Goal: Transaction & Acquisition: Purchase product/service

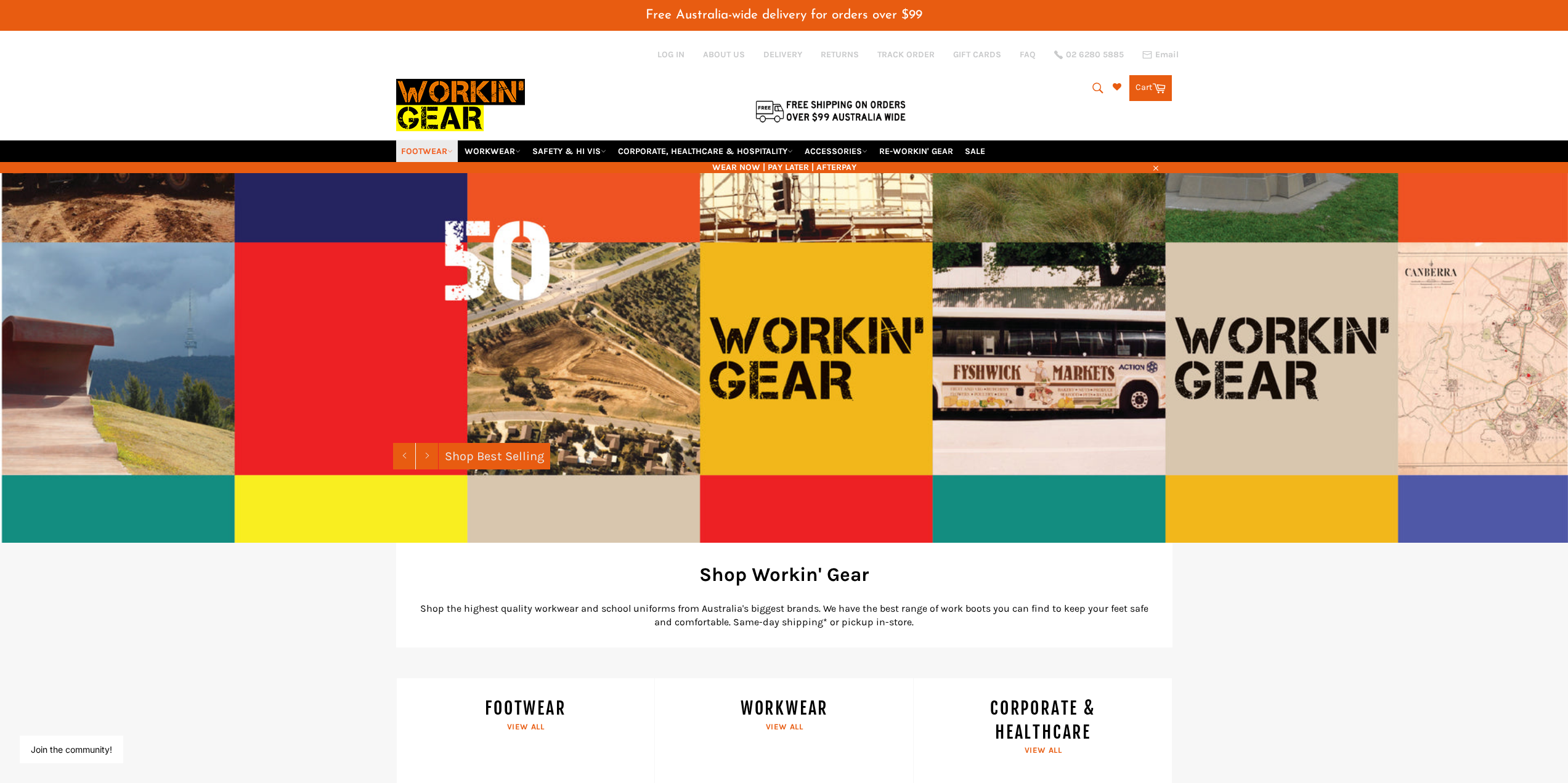
click at [440, 151] on link "FOOTWEAR" at bounding box center [427, 151] width 61 height 22
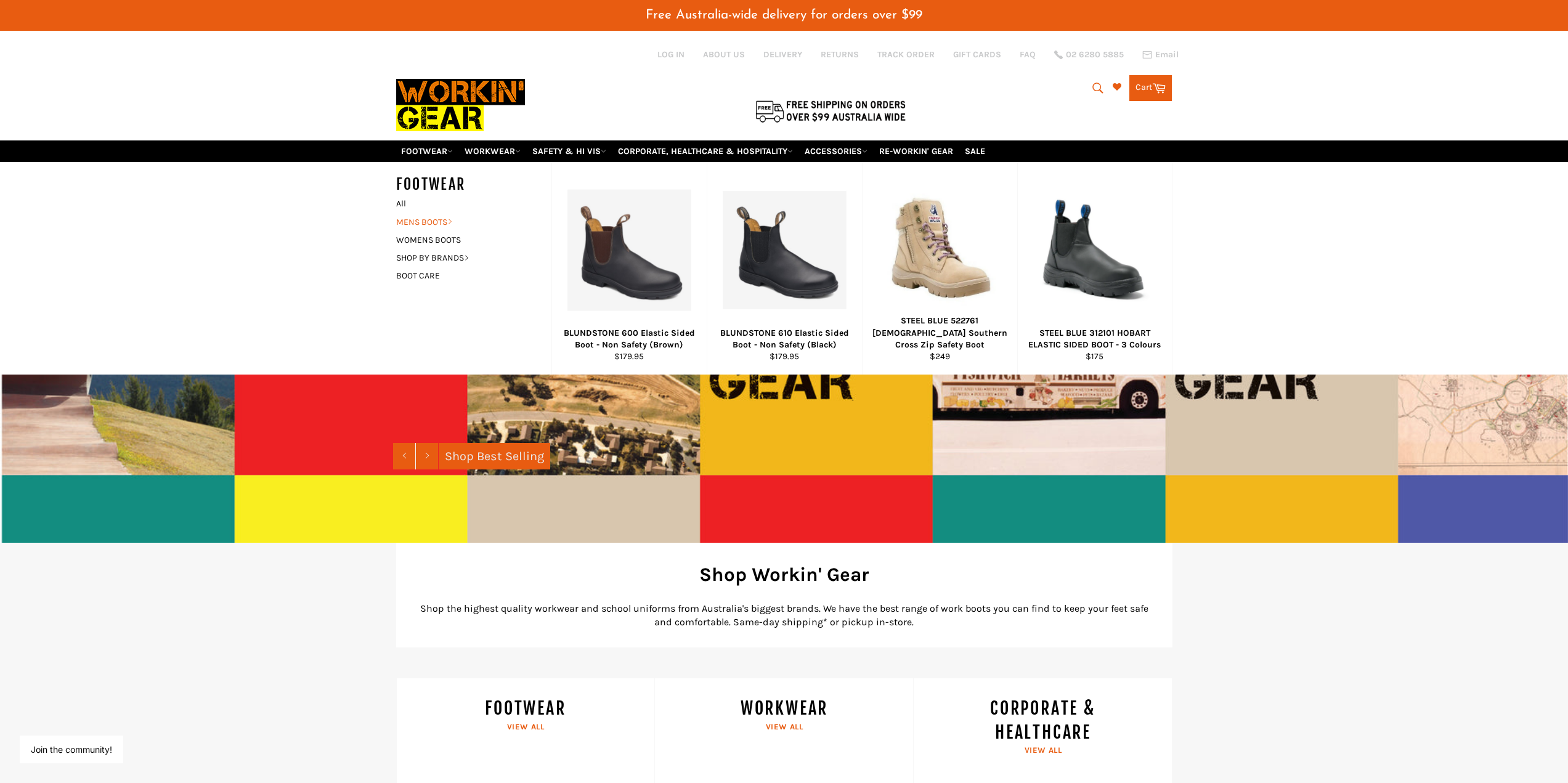
click at [438, 216] on link "MENS BOOTS" at bounding box center [464, 222] width 149 height 18
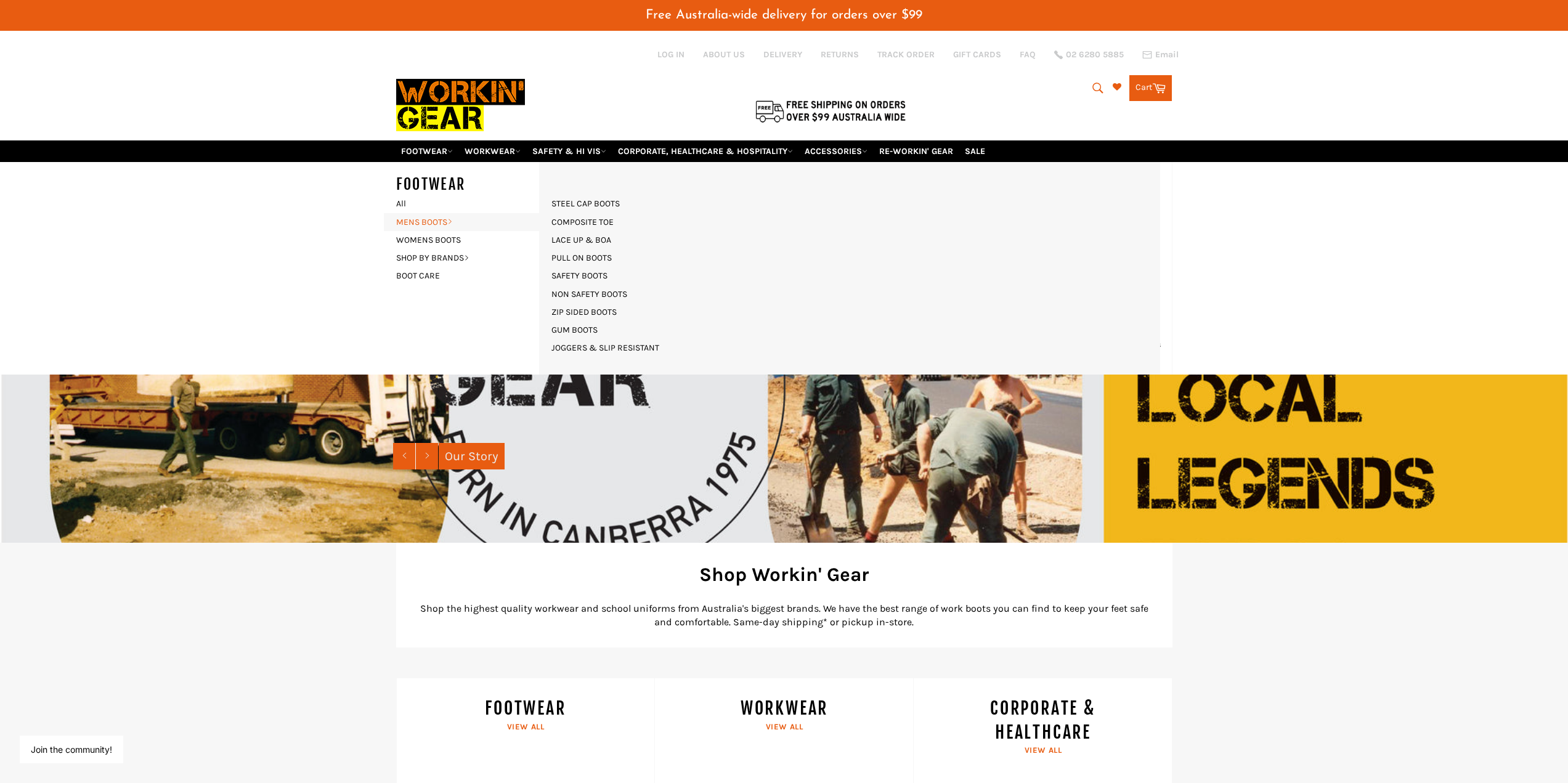
click at [444, 222] on link "MENS BOOTS" at bounding box center [464, 222] width 149 height 18
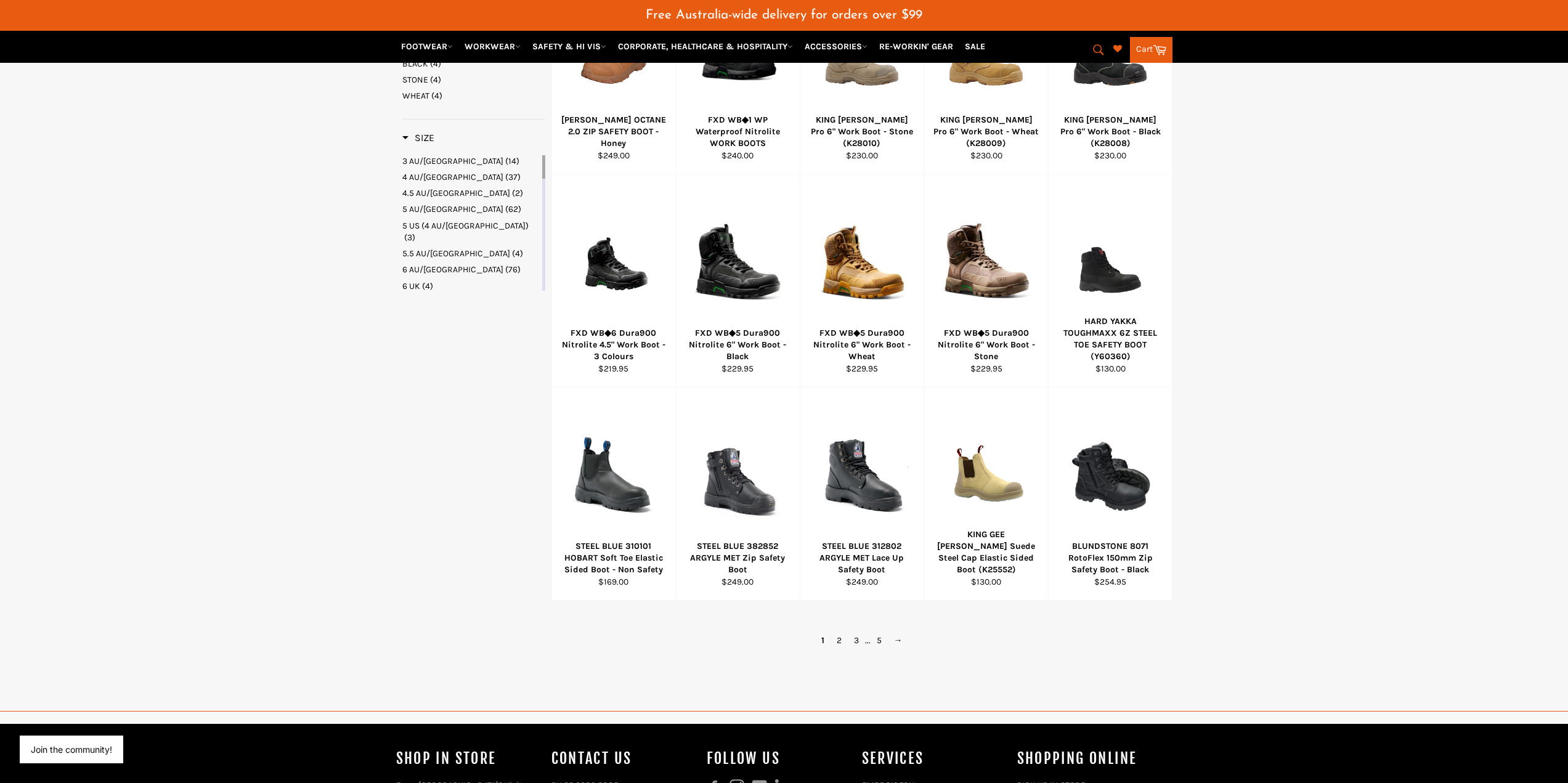
scroll to position [677, 0]
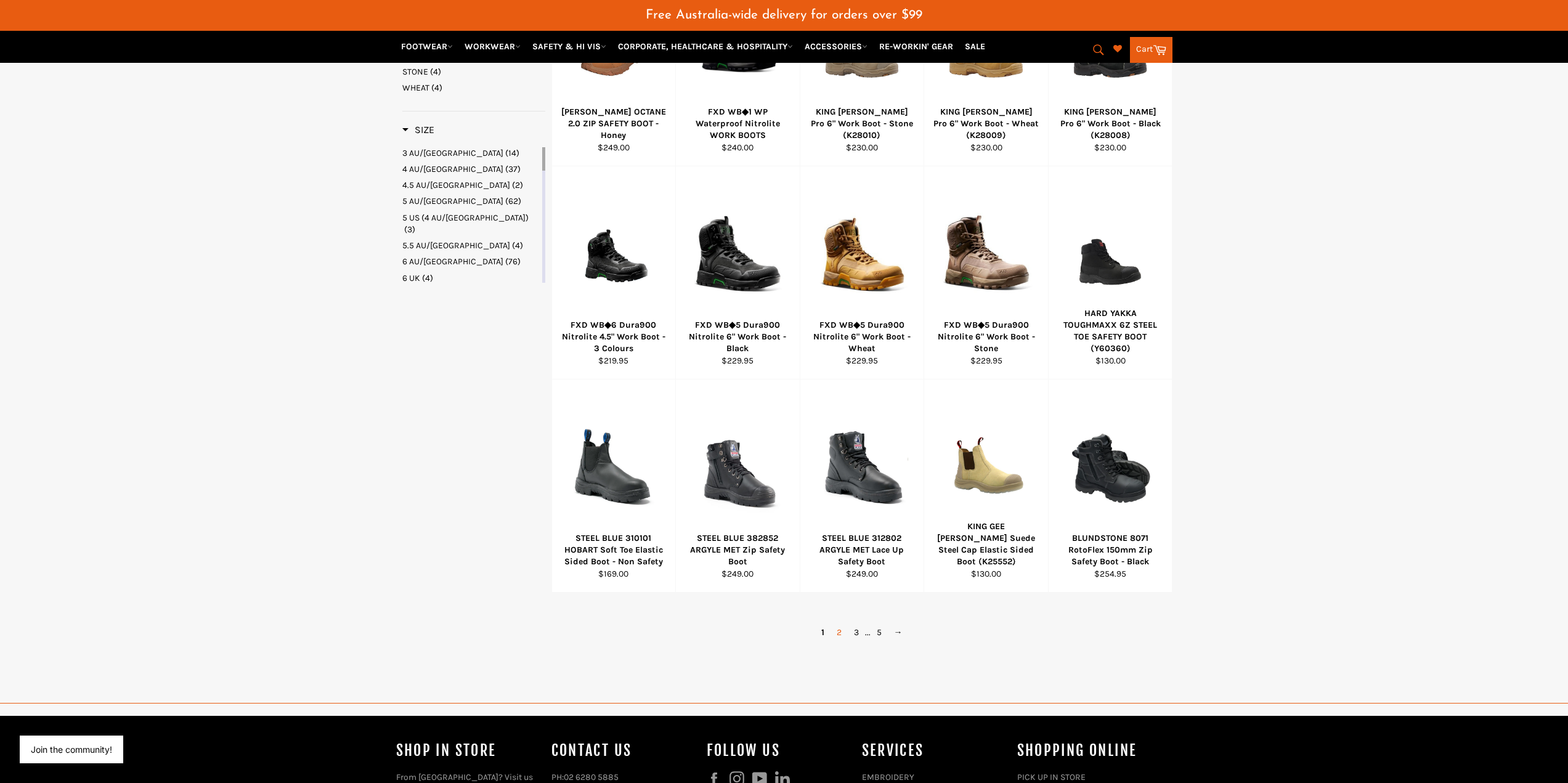
click at [837, 633] on link "2" at bounding box center [839, 632] width 17 height 18
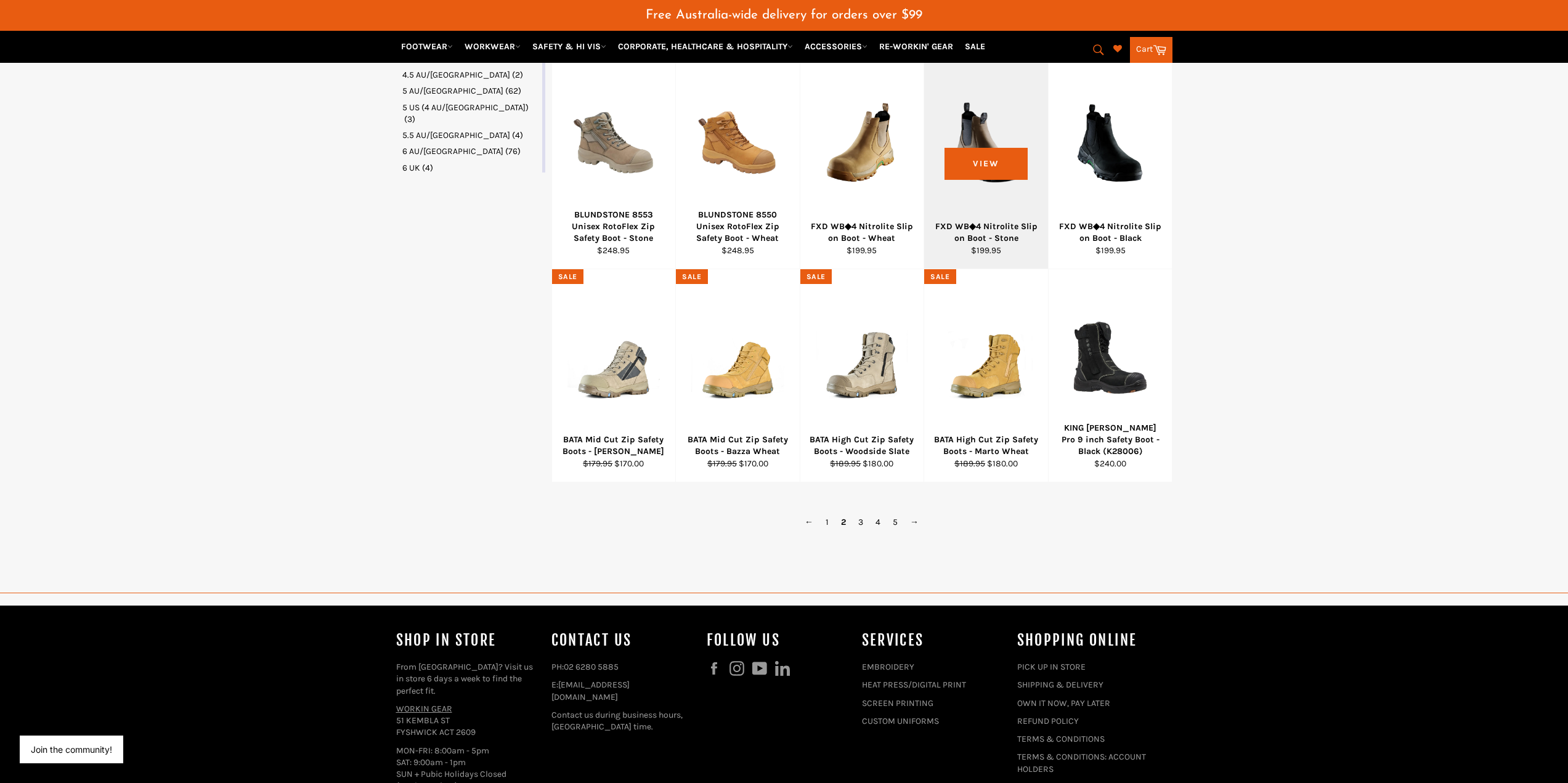
scroll to position [818, 0]
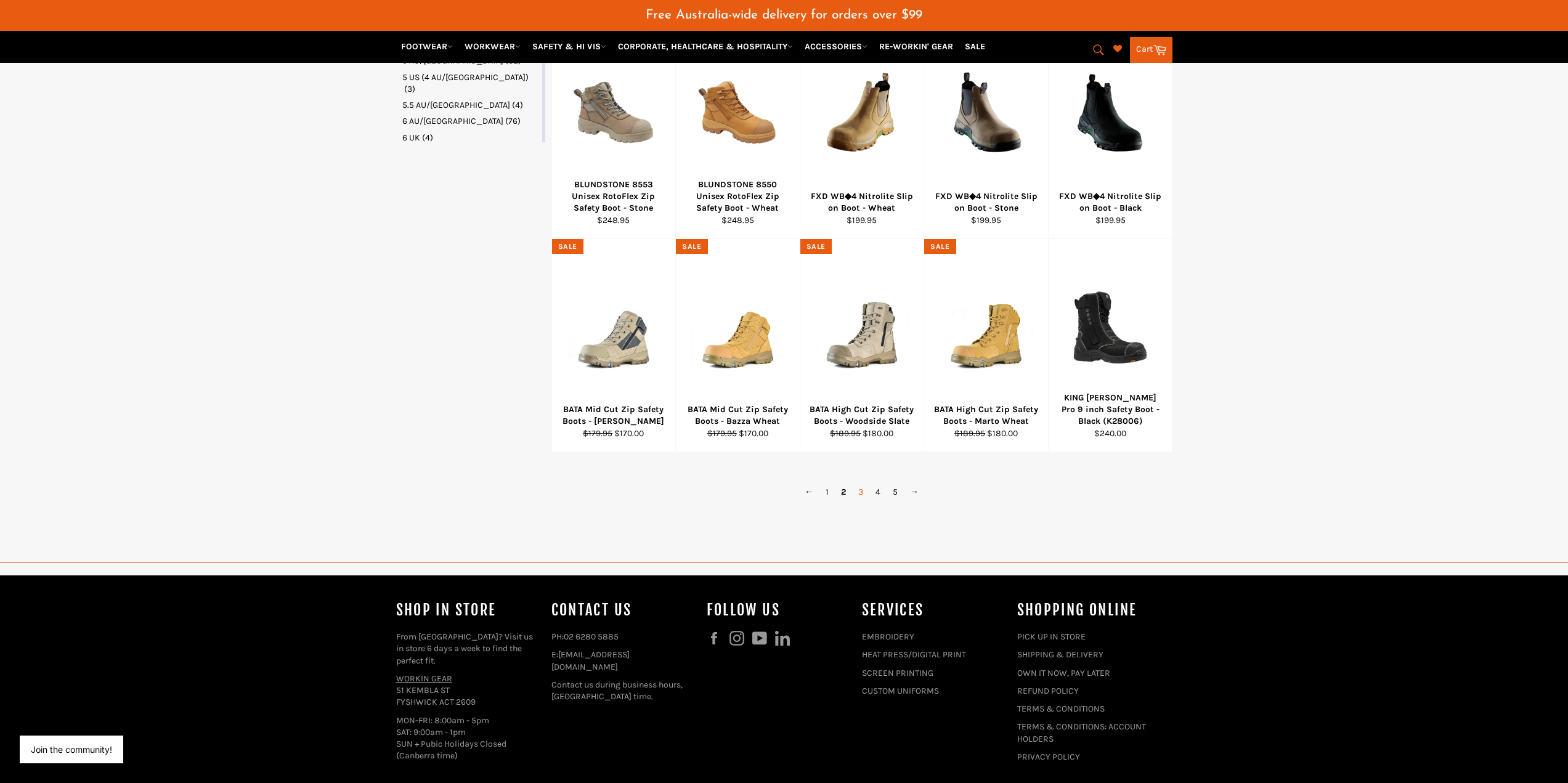
click at [861, 489] on link "3" at bounding box center [860, 492] width 17 height 18
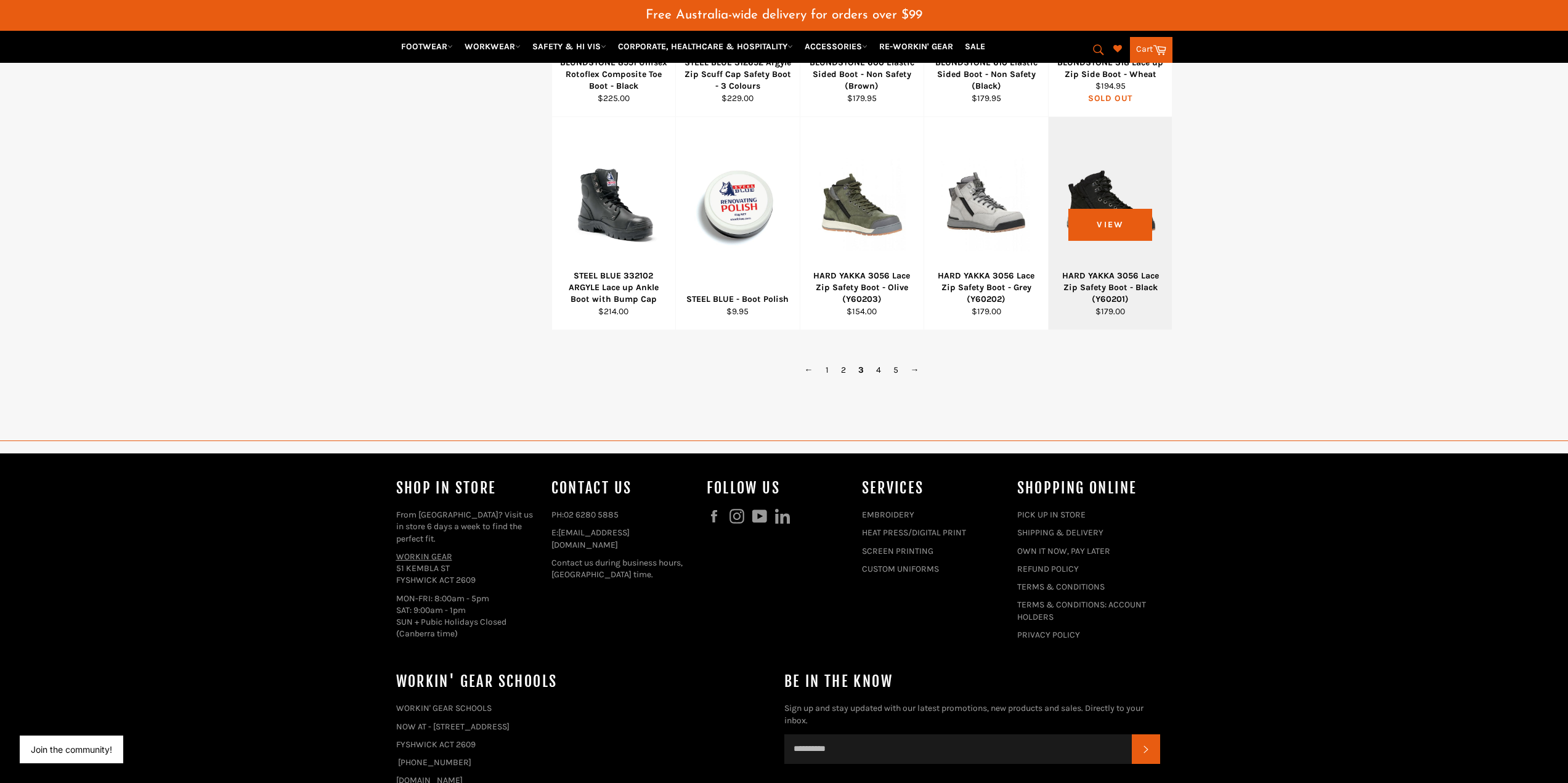
scroll to position [941, 0]
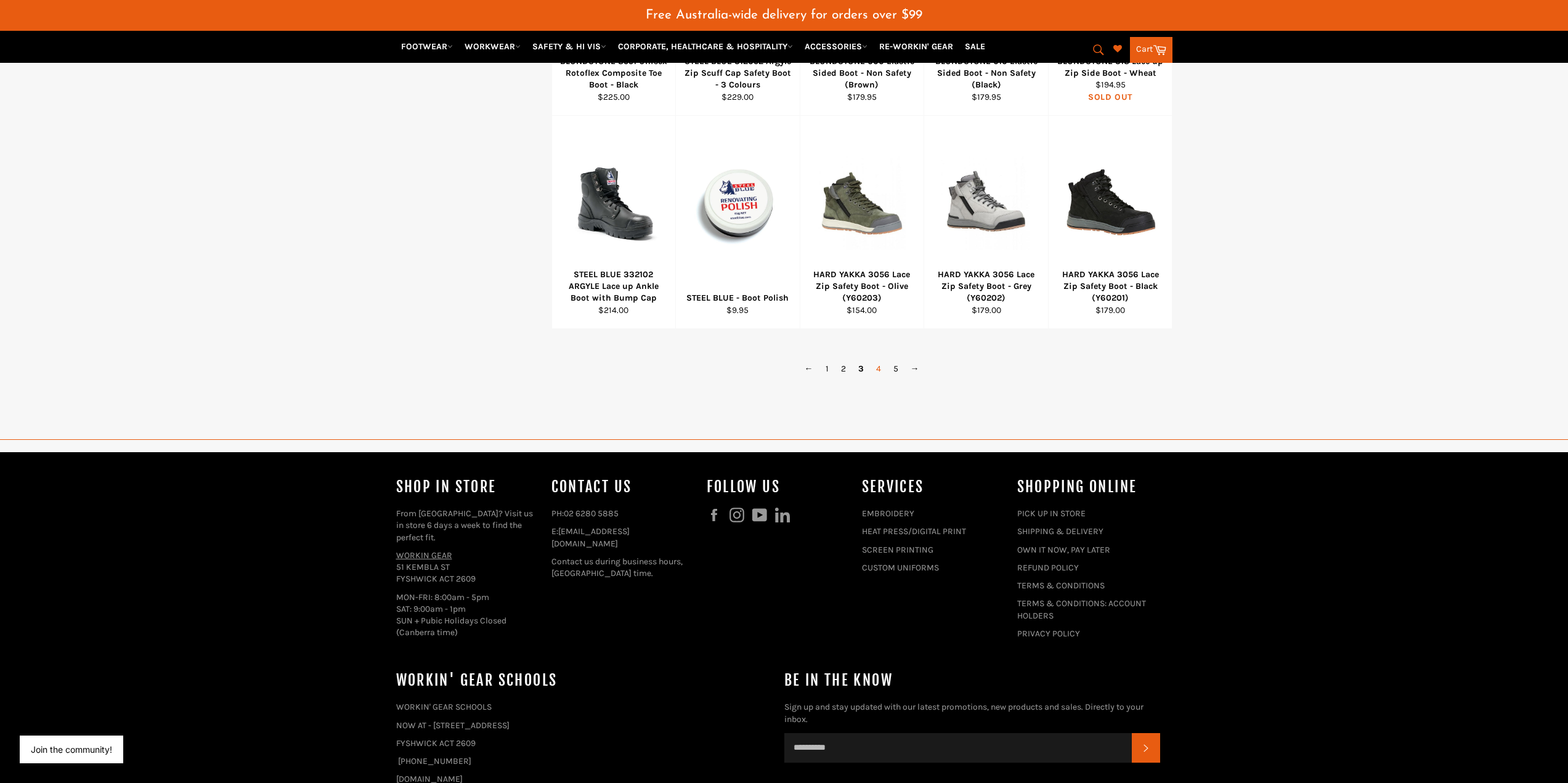
click at [879, 365] on link "4" at bounding box center [878, 369] width 17 height 18
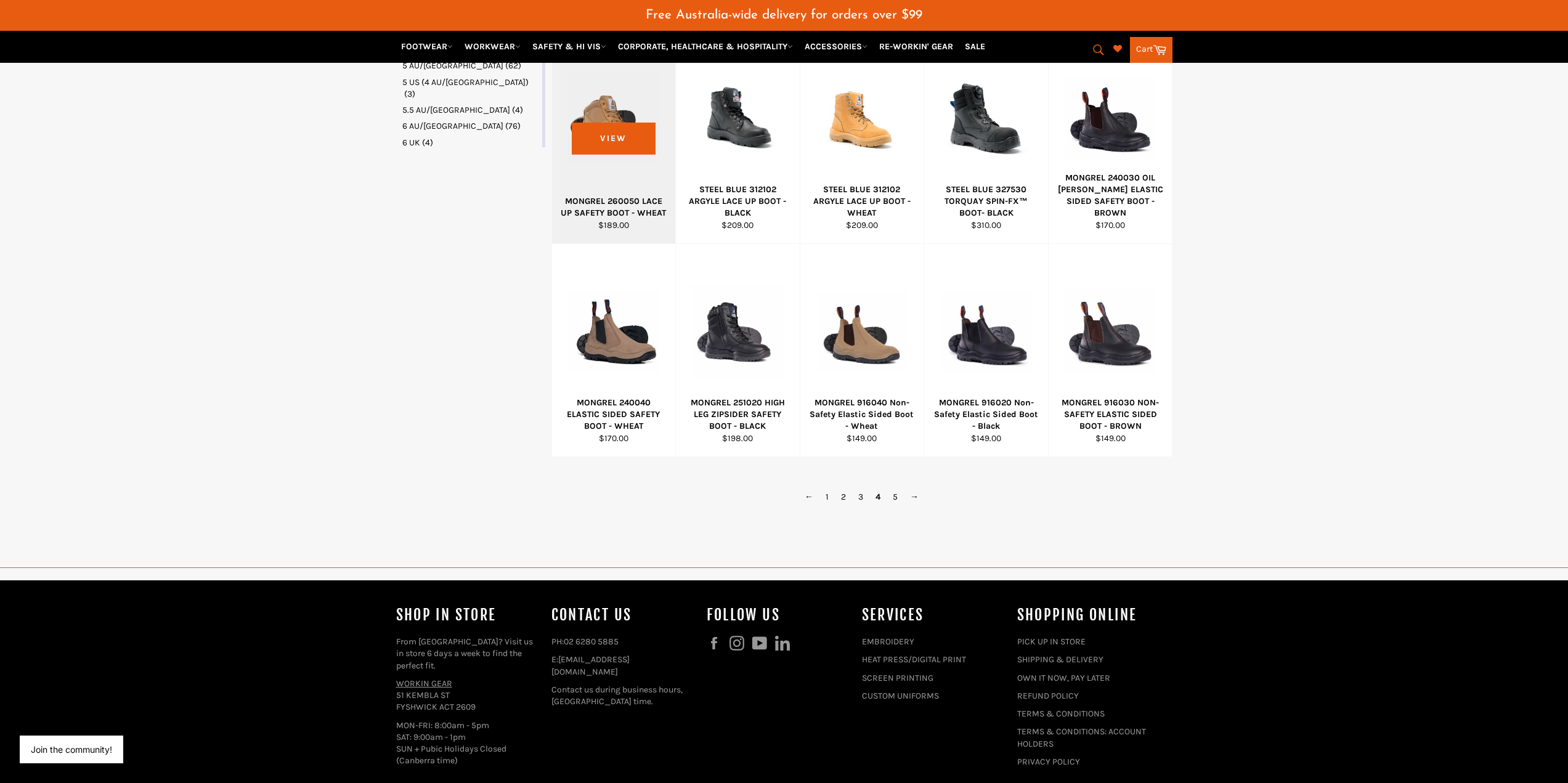
scroll to position [818, 0]
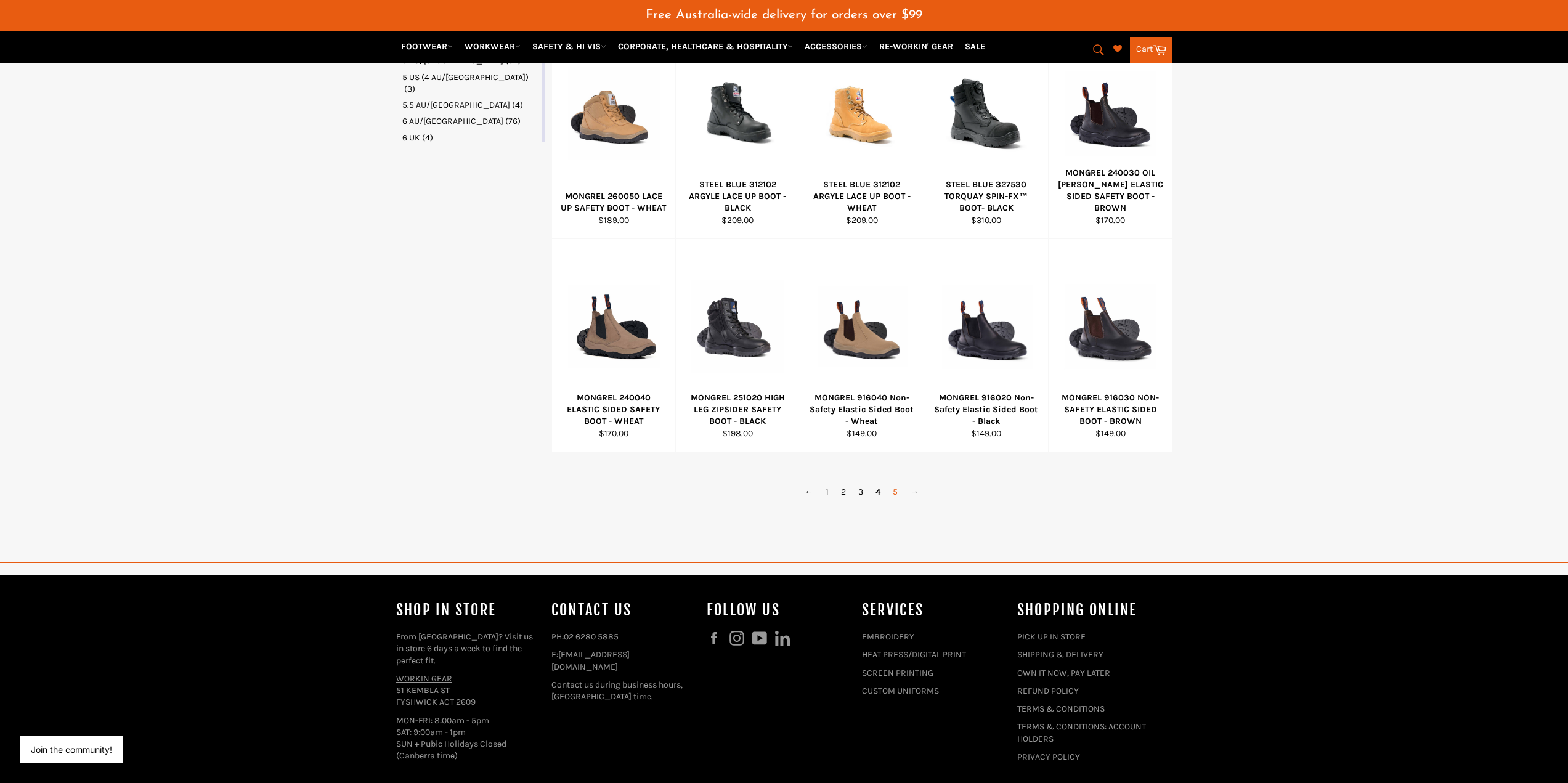
click at [895, 491] on link "5" at bounding box center [895, 492] width 17 height 18
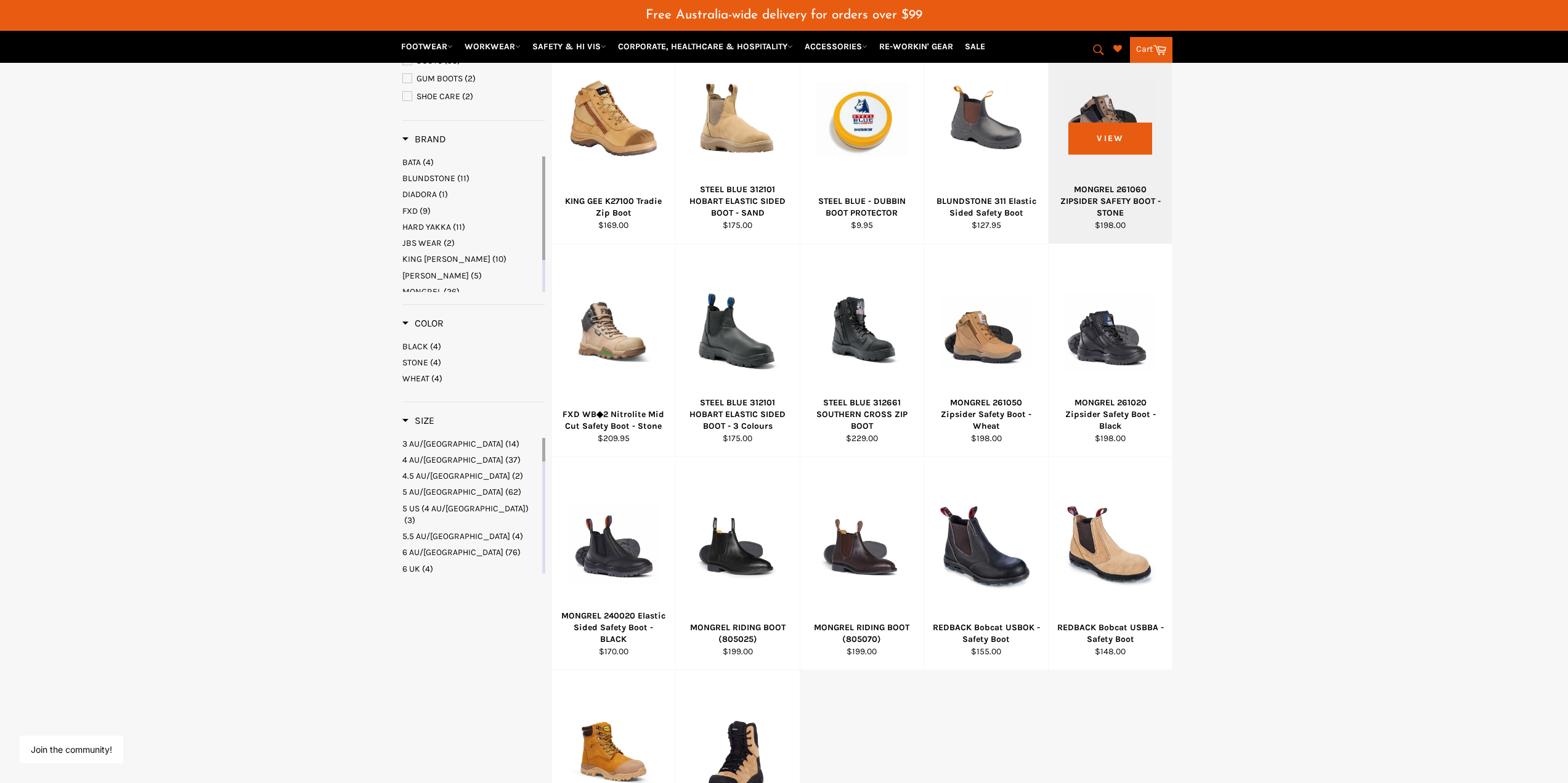
scroll to position [510, 0]
